Goal: Task Accomplishment & Management: Use online tool/utility

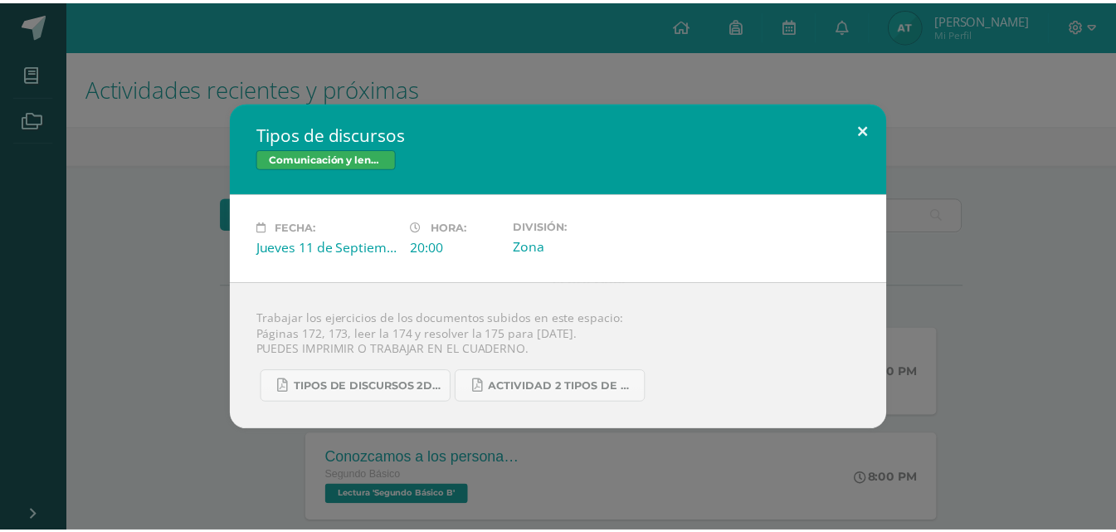
scroll to position [519, 0]
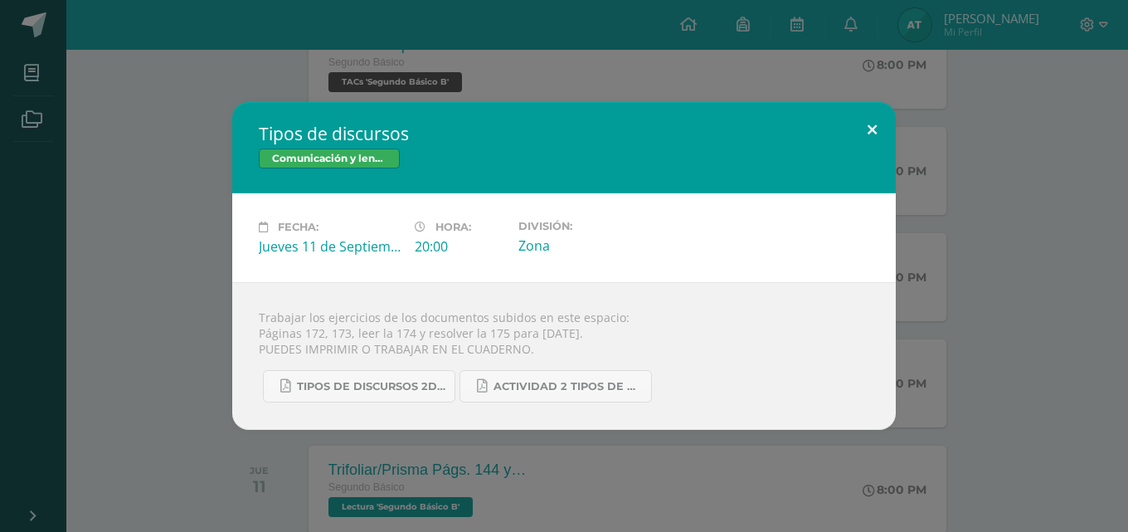
click at [869, 131] on button at bounding box center [872, 130] width 47 height 56
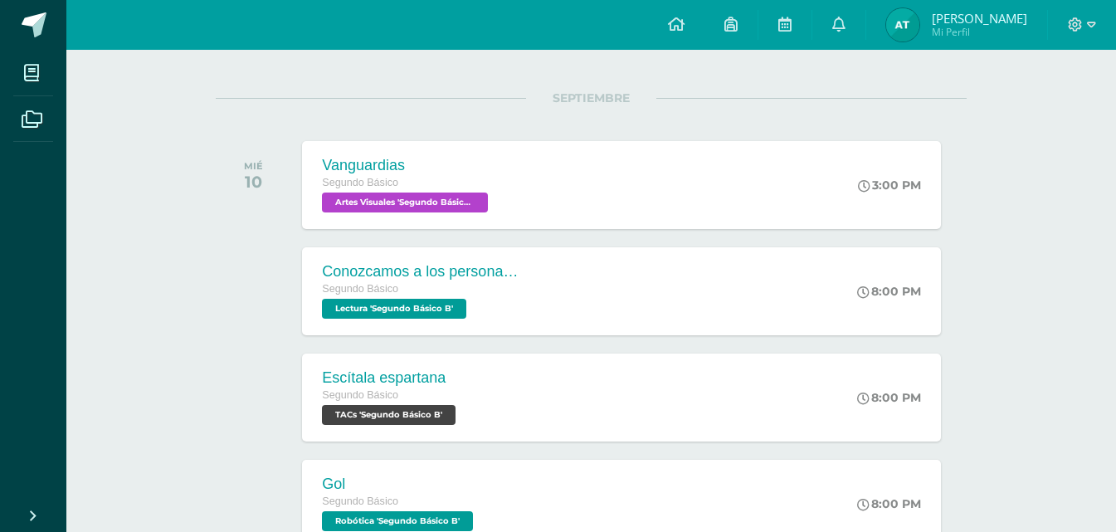
scroll to position [178, 0]
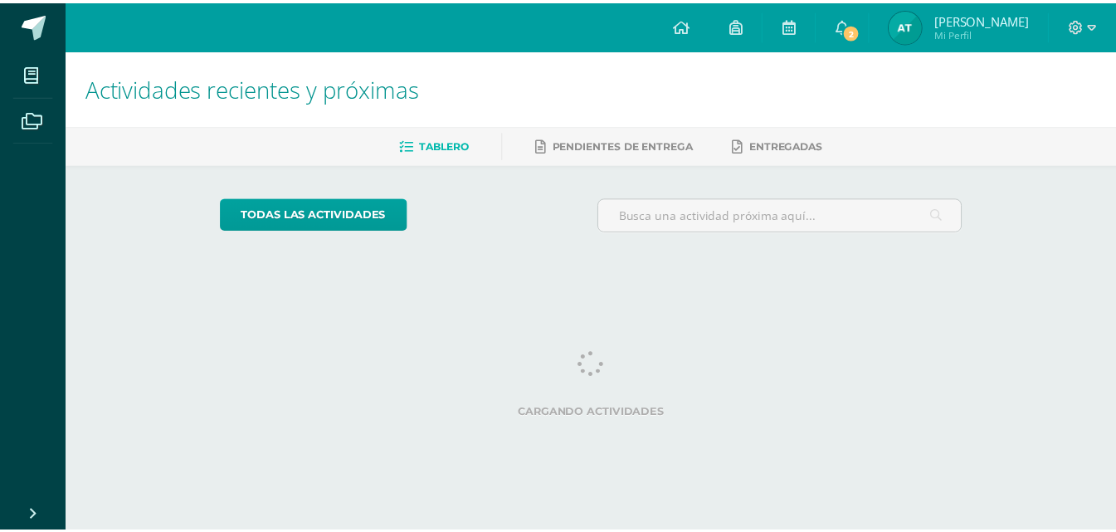
scroll to position [0, 7]
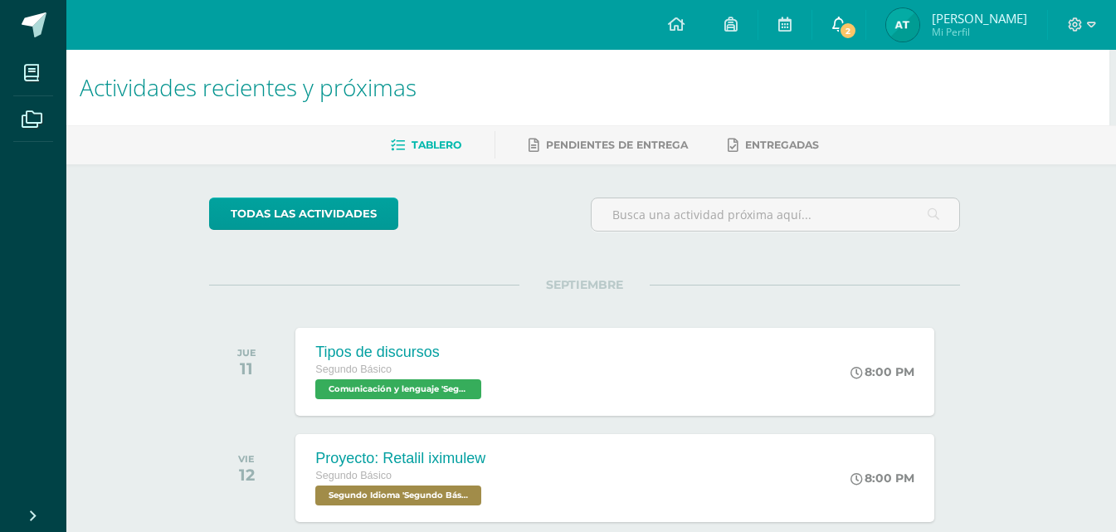
click at [857, 24] on span "2" at bounding box center [848, 31] width 18 height 18
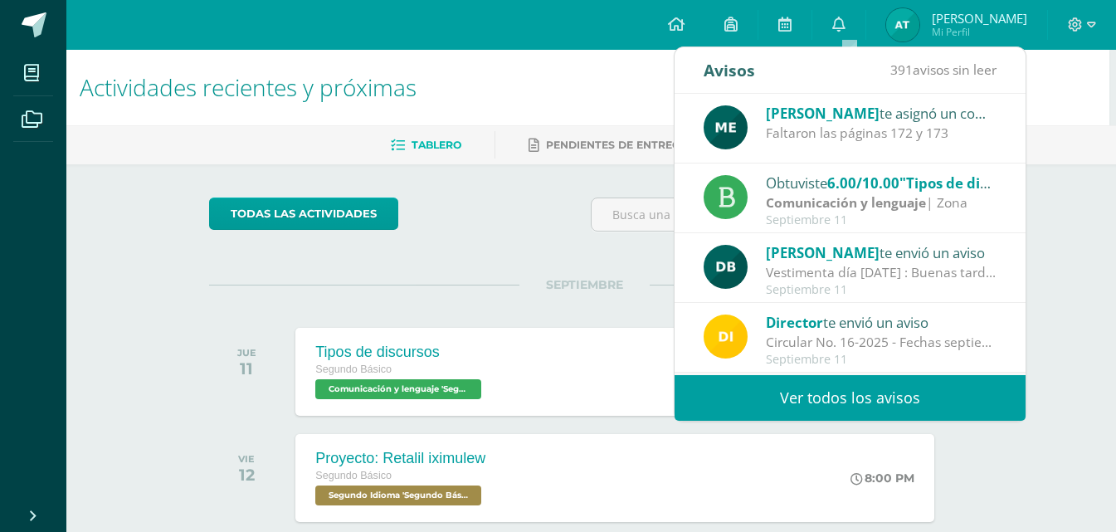
click at [1060, 127] on div "Tablero Pendientes de entrega Entregadas" at bounding box center [604, 144] width 1089 height 39
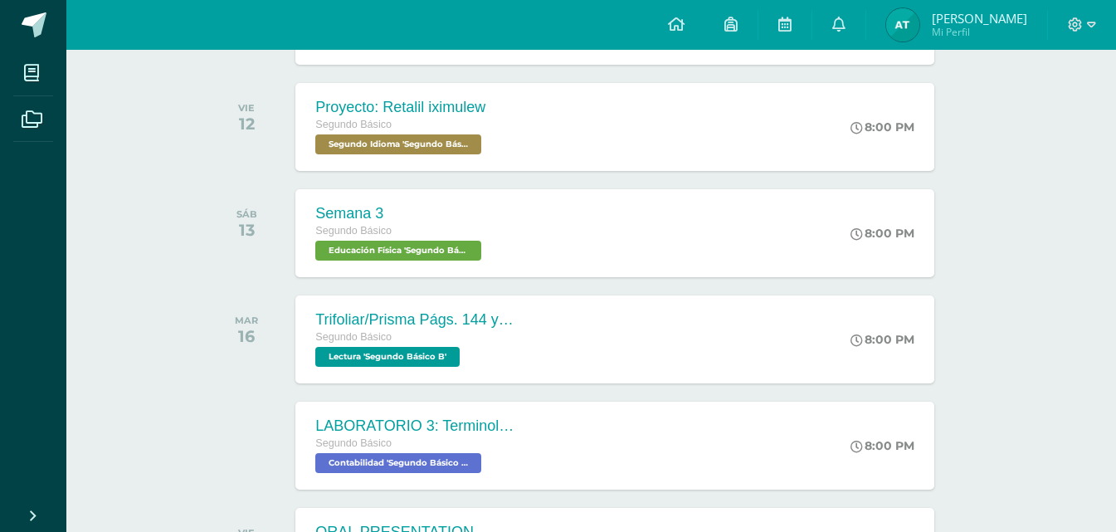
scroll to position [357, 7]
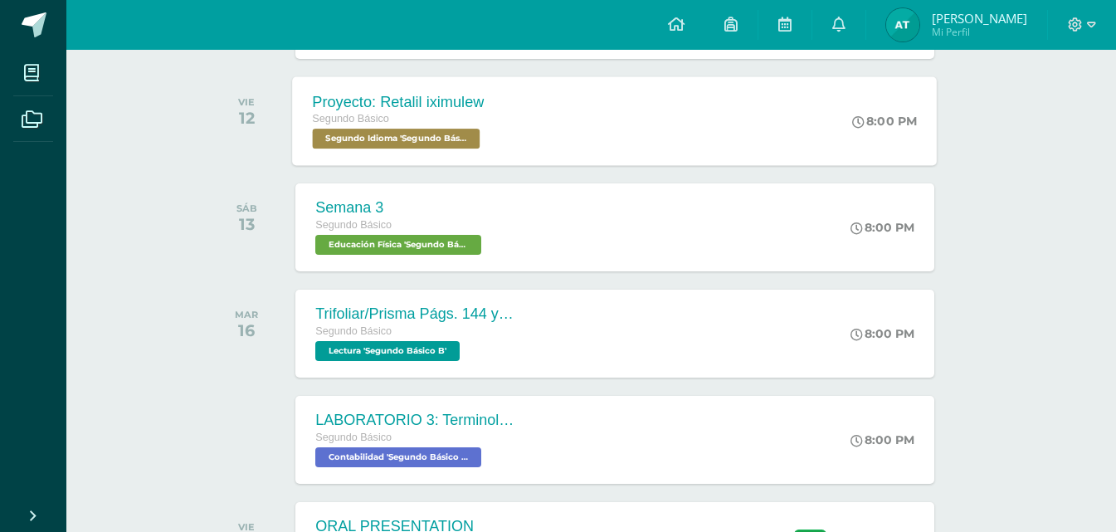
click at [724, 143] on div "Proyecto: Retalil iximulew Segundo Básico Segundo Idioma 'Segundo Básico B' 8:0…" at bounding box center [615, 120] width 645 height 89
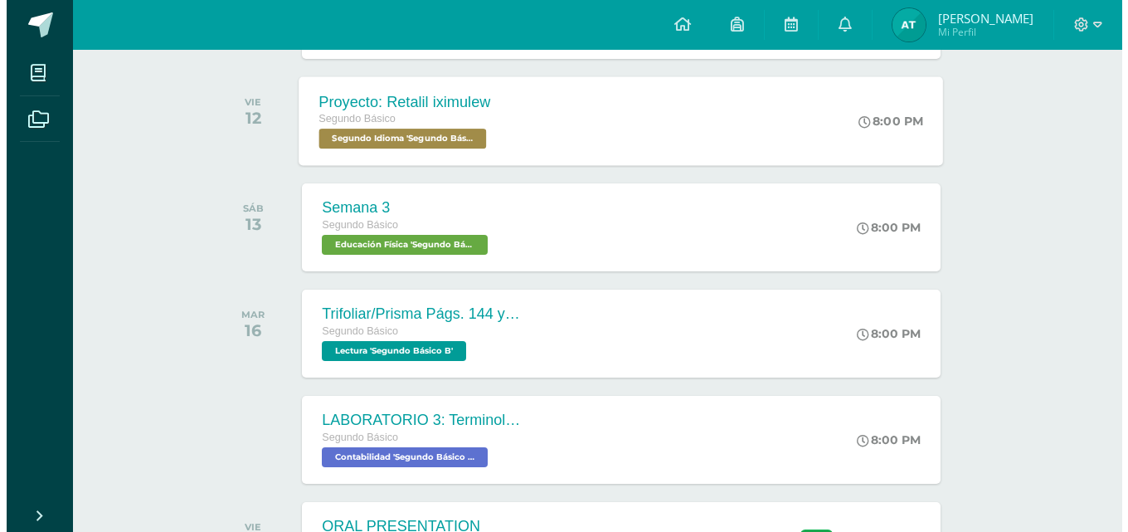
scroll to position [357, 0]
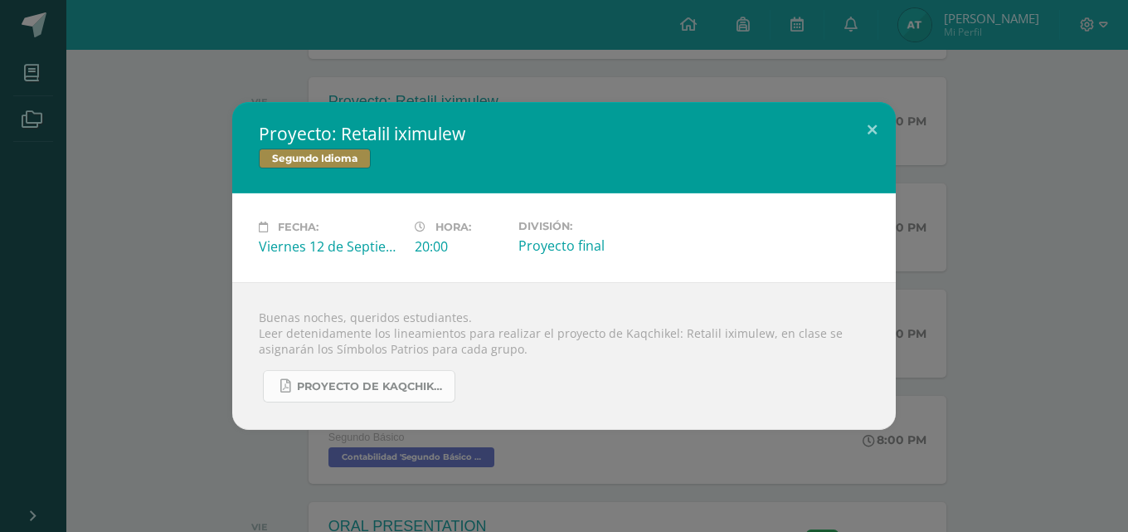
click at [399, 382] on span "Proyecto de Kaqchikel IV Unidad Secundaria.pdf" at bounding box center [371, 386] width 149 height 13
